Goal: Information Seeking & Learning: Learn about a topic

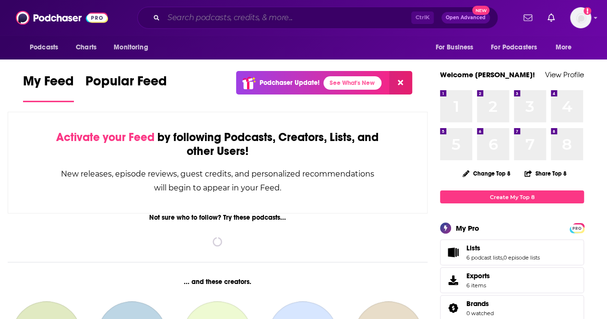
click at [209, 20] on input "Search podcasts, credits, & more..." at bounding box center [288, 17] width 248 height 15
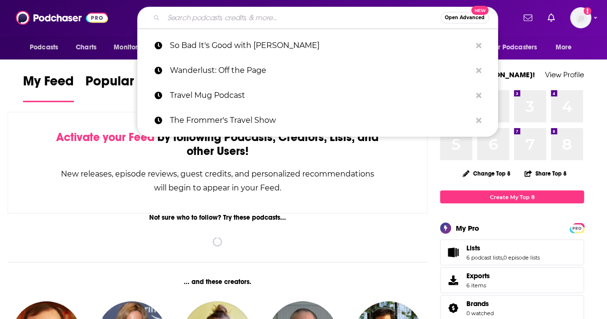
paste input "Punchlist [PERSON_NAME]"
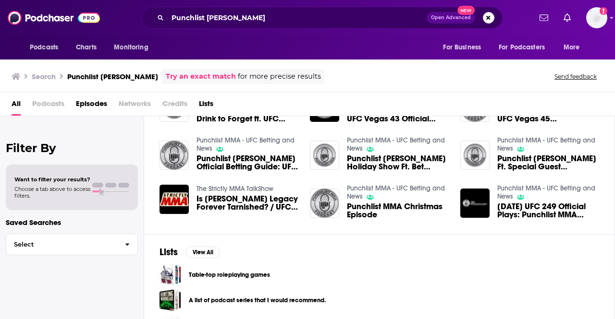
scroll to position [85, 0]
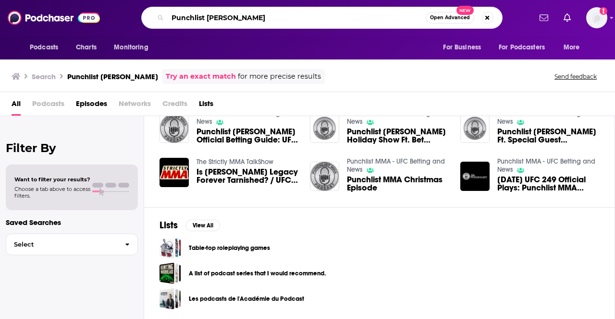
click at [302, 21] on input "Punchlist [PERSON_NAME]" at bounding box center [297, 17] width 258 height 15
type input "Punchlist [PERSON_NAME]"
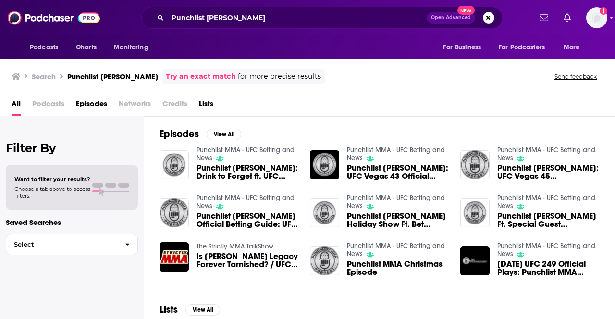
click at [52, 109] on span "Podcasts" at bounding box center [48, 106] width 32 height 20
click at [250, 169] on span "Punchlist [PERSON_NAME]: Drink to Forget ft. UFC Lightweight [PERSON_NAME]" at bounding box center [247, 172] width 102 height 16
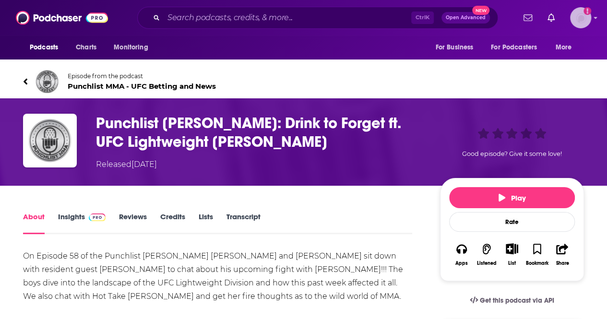
click at [592, 17] on img "Logged in as hjones" at bounding box center [581, 17] width 21 height 21
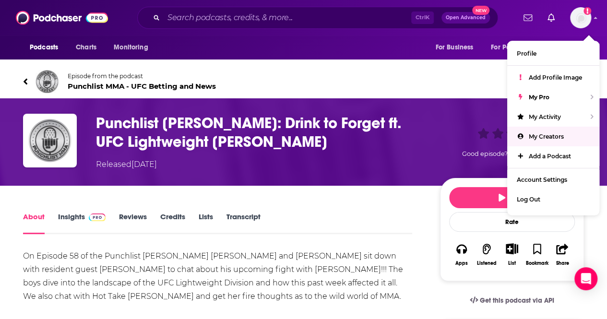
click at [74, 218] on link "Insights" at bounding box center [82, 223] width 48 height 22
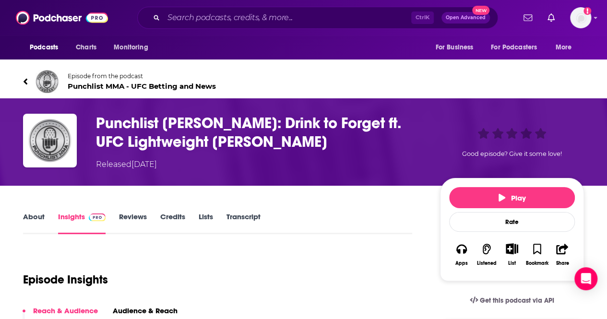
click at [101, 85] on span "Punchlist MMA - UFC Betting and News" at bounding box center [142, 86] width 148 height 9
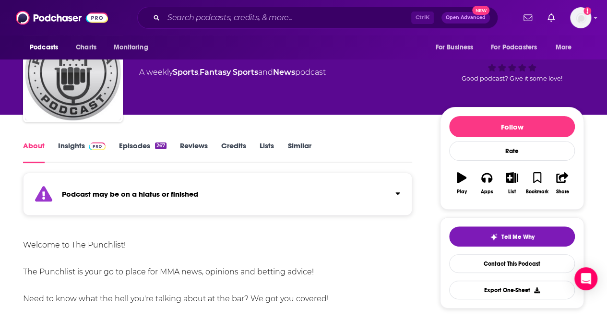
scroll to position [42, 0]
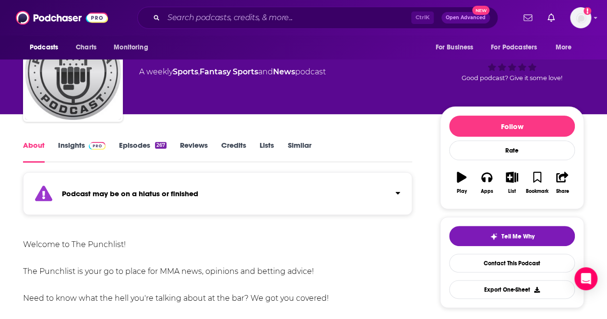
click at [350, 192] on div "Podcast may be on a hiatus or finished" at bounding box center [217, 193] width 389 height 43
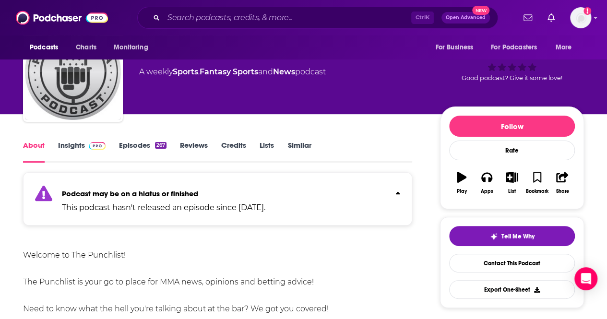
scroll to position [0, 0]
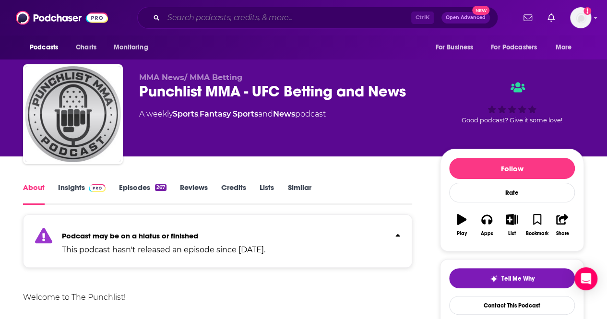
click at [228, 16] on input "Search podcasts, credits, & more..." at bounding box center [288, 17] width 248 height 15
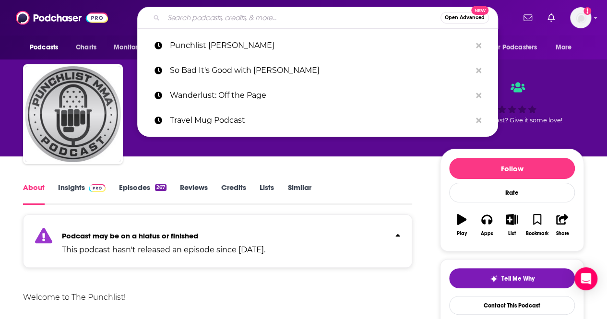
paste input "The [PERSON_NAME] Show"
type input "The [PERSON_NAME] Show"
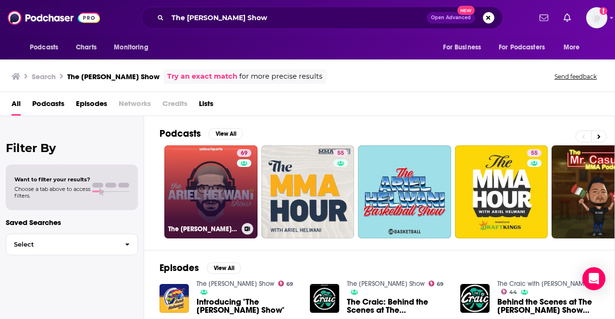
click at [204, 188] on link "69 The [PERSON_NAME] Show" at bounding box center [210, 192] width 93 height 93
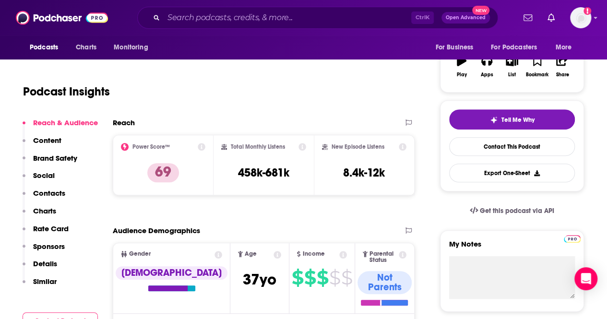
scroll to position [158, 0]
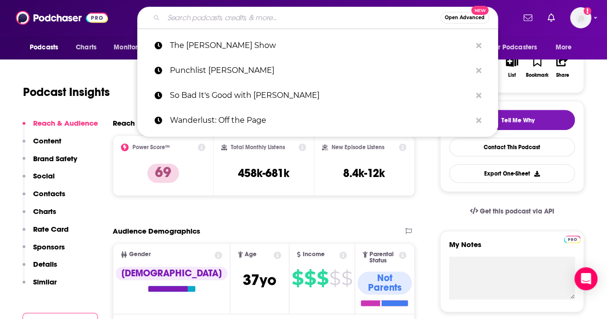
click at [223, 15] on input "Search podcasts, credits, & more..." at bounding box center [302, 17] width 277 height 15
paste input "MMA Fighting Podcast"
type input "MMA Fighting Podcast"
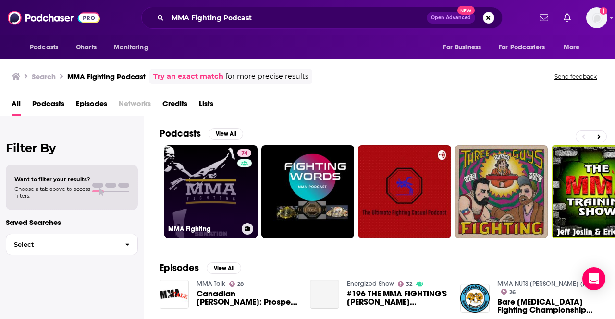
click at [214, 202] on link "74 MMA Fighting" at bounding box center [210, 192] width 93 height 93
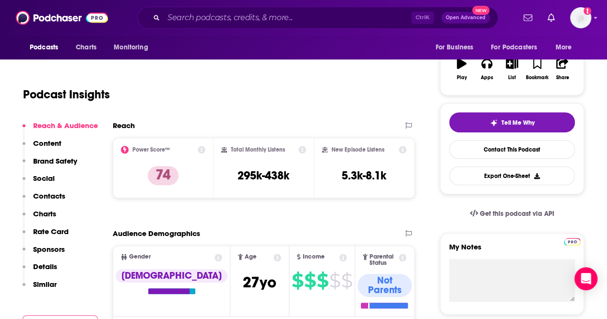
scroll to position [157, 0]
